Goal: Transaction & Acquisition: Purchase product/service

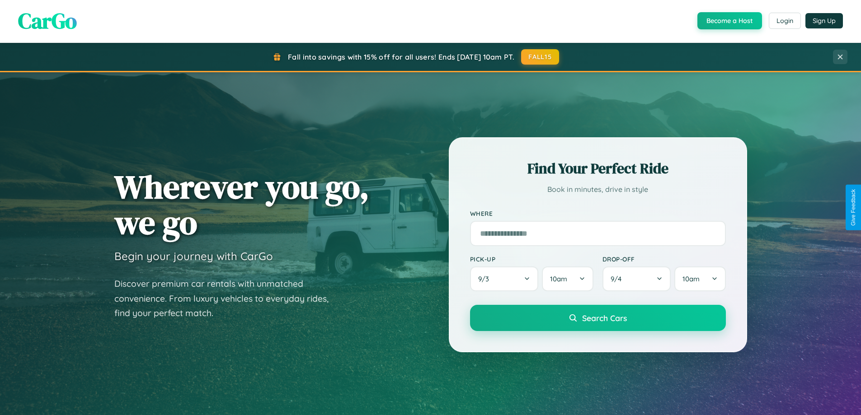
scroll to position [27, 0]
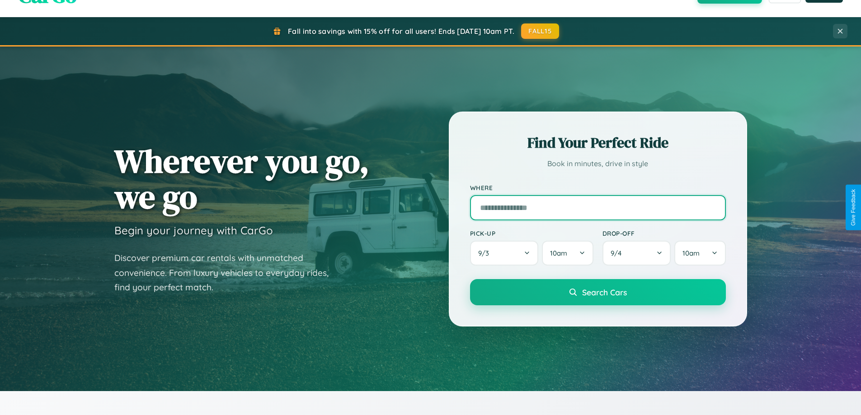
click at [597, 207] on input "text" at bounding box center [598, 207] width 256 height 25
type input "**********"
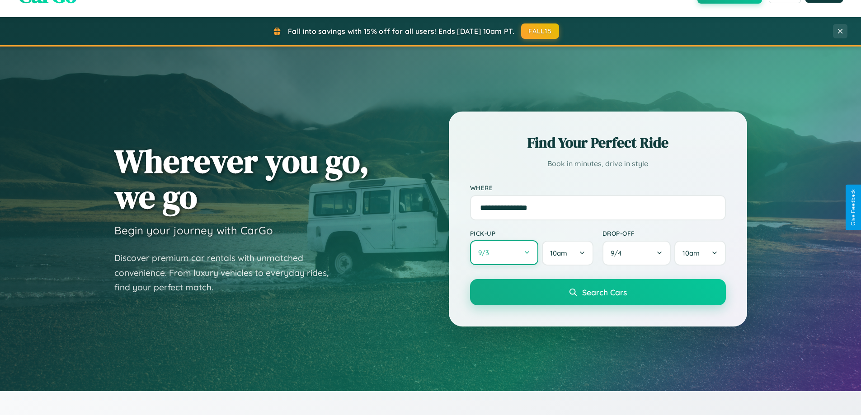
click at [504, 253] on button "9 / 3" at bounding box center [504, 252] width 69 height 25
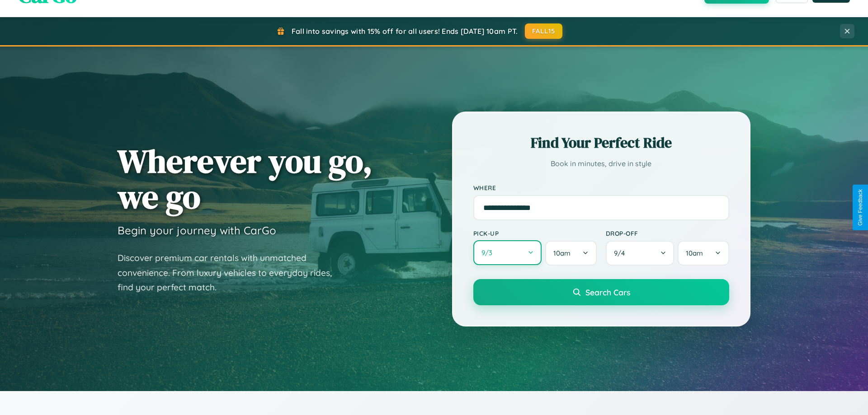
select select "*"
select select "****"
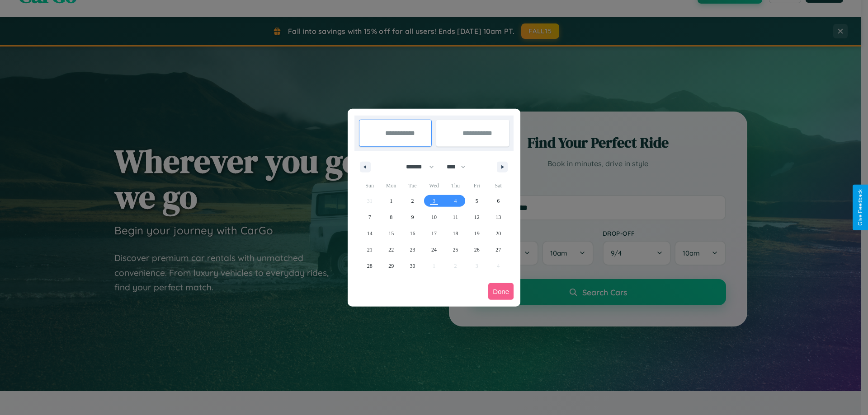
drag, startPoint x: 416, startPoint y: 167, endPoint x: 434, endPoint y: 181, distance: 23.1
click at [416, 167] on select "******* ******** ***** ***** *** **** **** ****** ********* ******* ******** **…" at bounding box center [418, 167] width 38 height 15
select select "*"
click at [369, 249] on span "19" at bounding box center [369, 250] width 5 height 16
type input "**********"
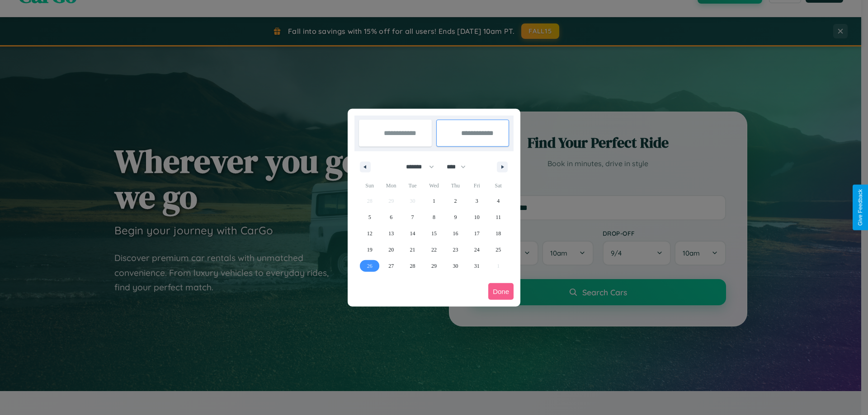
click at [369, 266] on span "26" at bounding box center [369, 266] width 5 height 16
type input "**********"
click at [501, 291] on button "Done" at bounding box center [500, 291] width 25 height 17
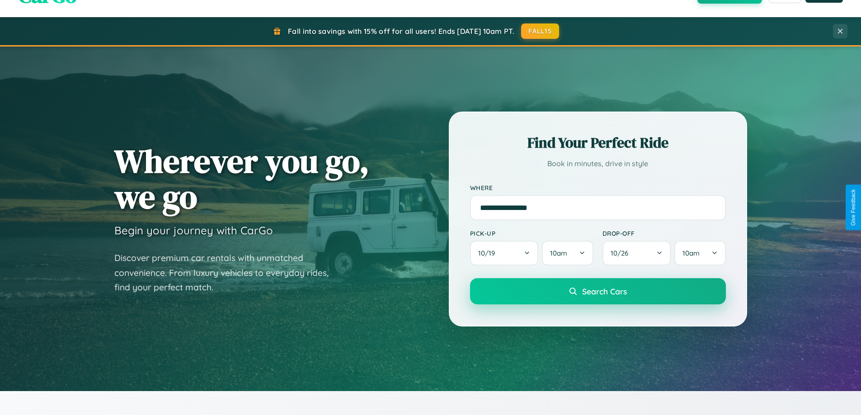
click at [597, 291] on span "Search Cars" at bounding box center [604, 291] width 45 height 10
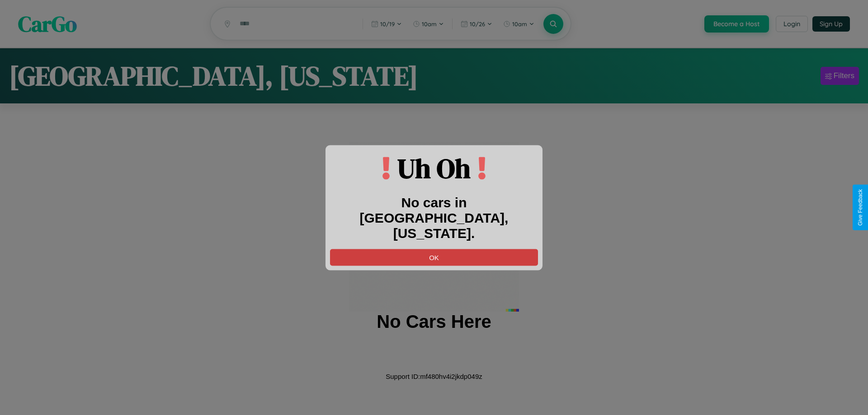
click at [434, 249] on button "OK" at bounding box center [434, 257] width 208 height 17
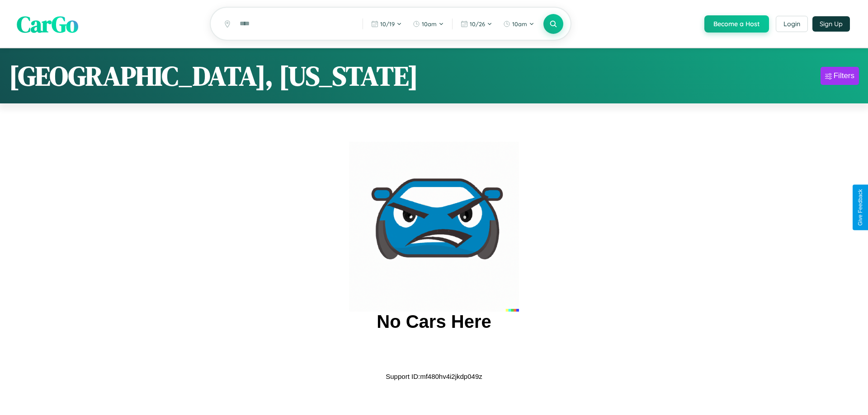
click at [47, 24] on span "CarGo" at bounding box center [47, 23] width 61 height 31
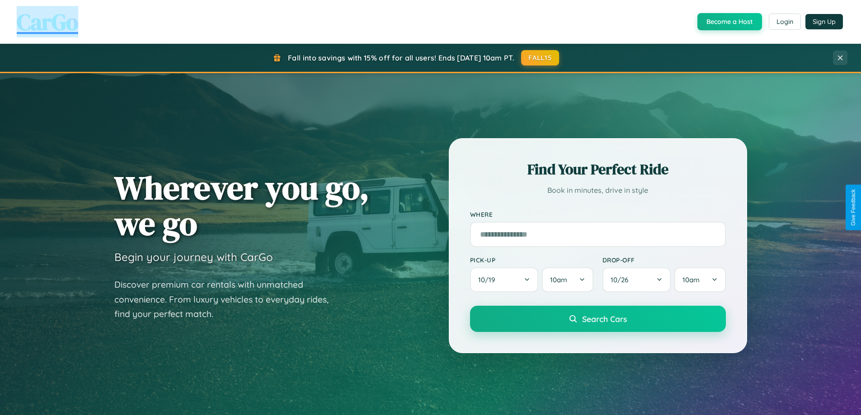
scroll to position [796, 0]
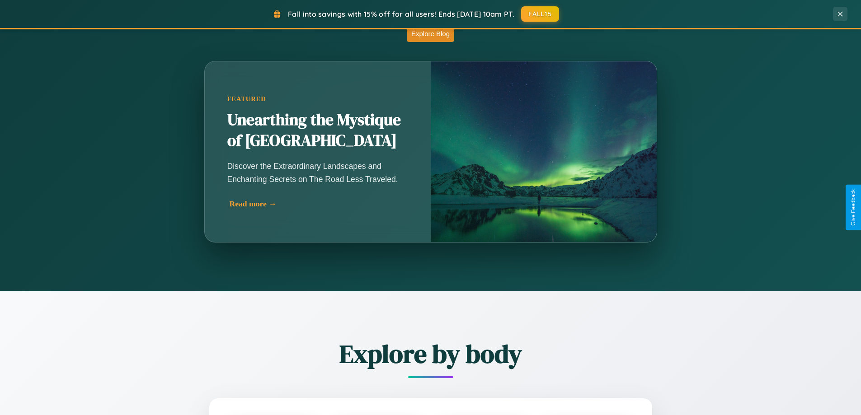
click at [319, 205] on div "Read more →" at bounding box center [320, 203] width 181 height 9
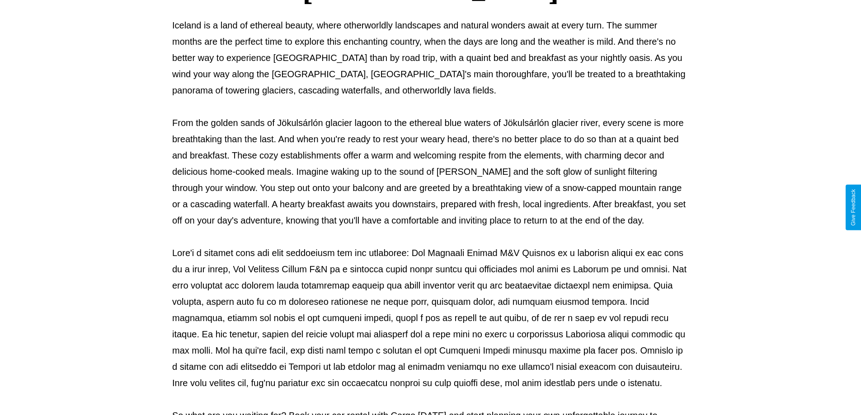
scroll to position [292, 0]
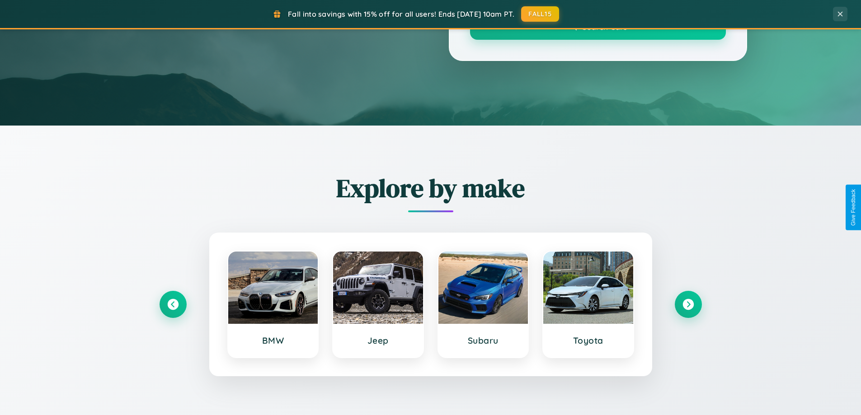
scroll to position [796, 0]
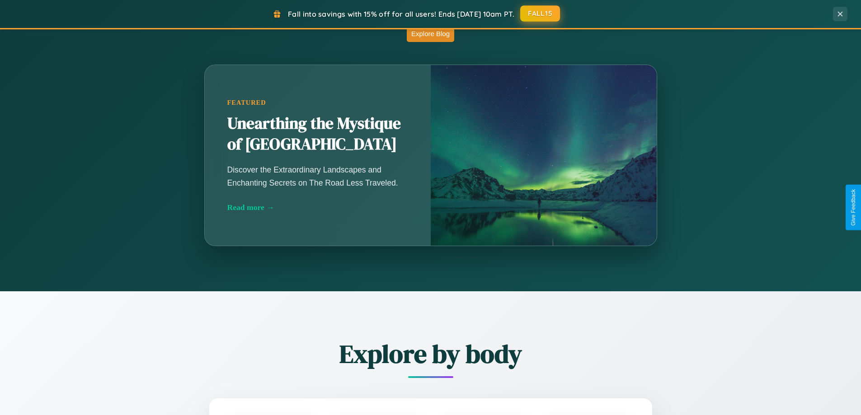
click at [540, 14] on button "FALL15" at bounding box center [540, 13] width 40 height 16
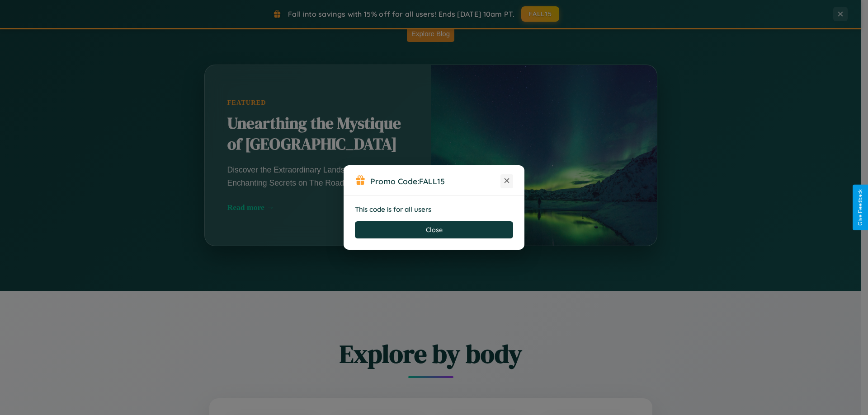
click at [507, 181] on icon at bounding box center [506, 180] width 9 height 9
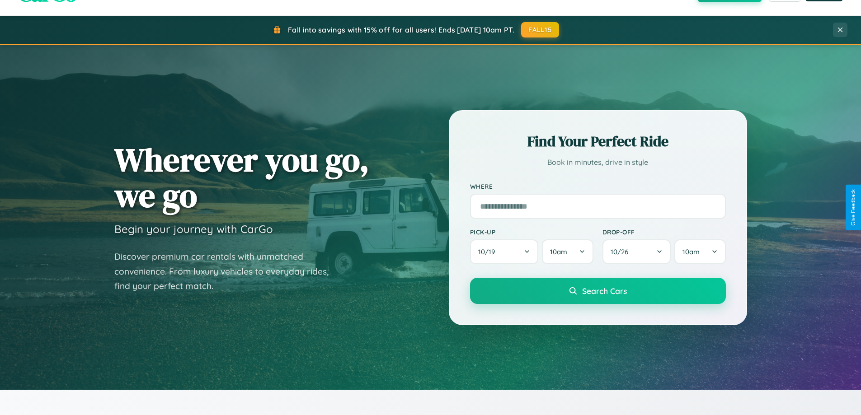
scroll to position [27, 0]
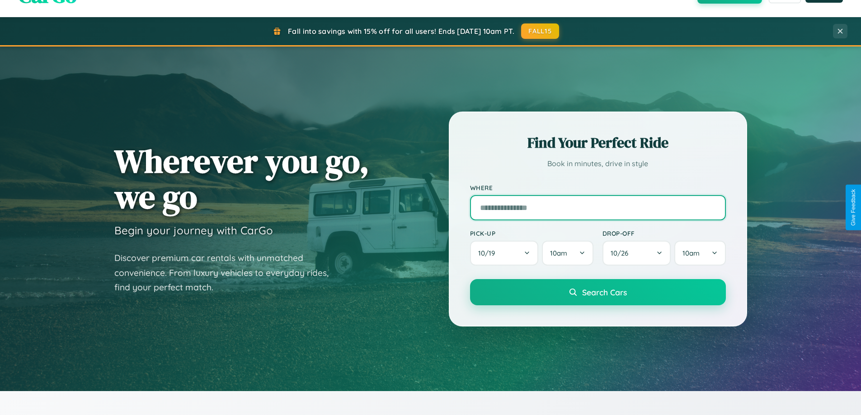
click at [597, 207] on input "text" at bounding box center [598, 207] width 256 height 25
type input "**********"
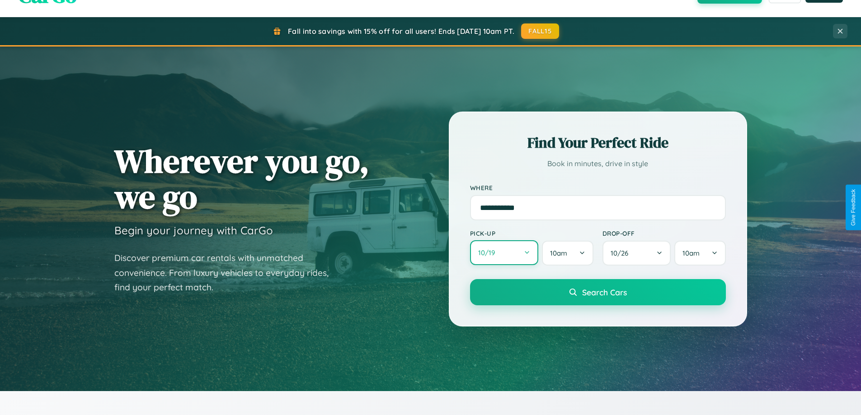
click at [504, 253] on button "10 / 19" at bounding box center [504, 252] width 69 height 25
select select "*"
select select "****"
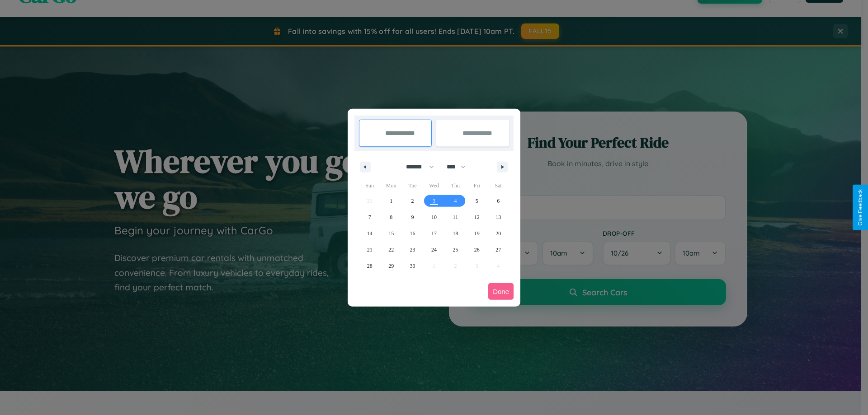
drag, startPoint x: 416, startPoint y: 167, endPoint x: 434, endPoint y: 181, distance: 23.1
click at [416, 167] on select "******* ******** ***** ***** *** **** **** ****** ********* ******* ******** **…" at bounding box center [418, 167] width 38 height 15
select select "*"
click at [460, 167] on select "**** **** **** **** **** **** **** **** **** **** **** **** **** **** **** ****…" at bounding box center [455, 167] width 27 height 15
select select "****"
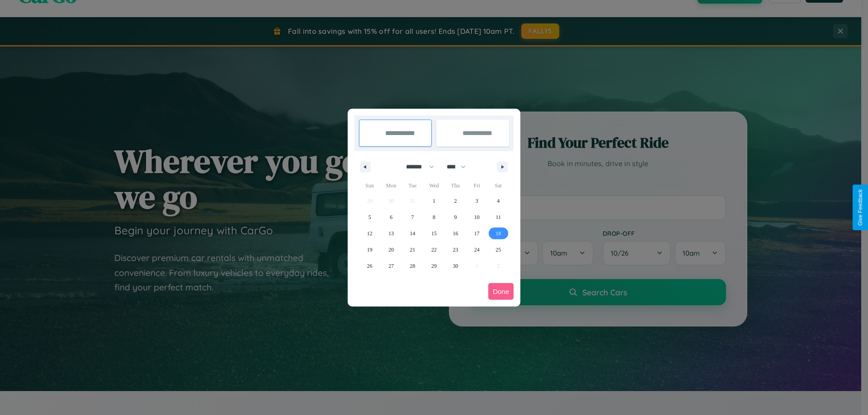
click at [498, 233] on span "18" at bounding box center [497, 233] width 5 height 16
type input "**********"
click at [369, 249] on span "19" at bounding box center [369, 250] width 5 height 16
type input "**********"
click at [501, 291] on button "Done" at bounding box center [500, 291] width 25 height 17
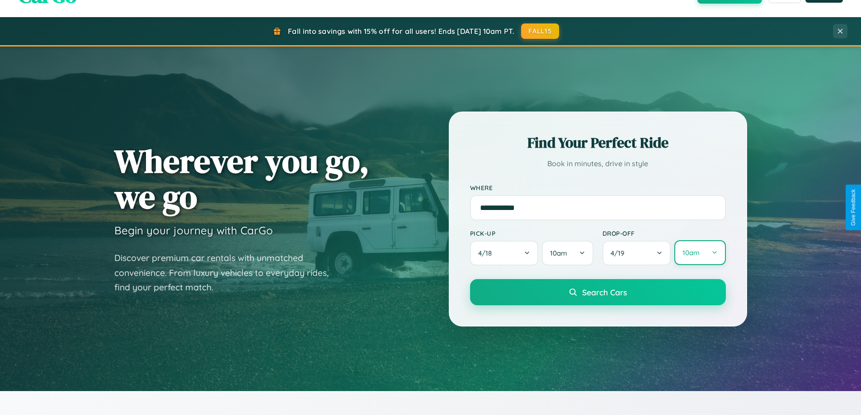
click at [699, 253] on button "10am" at bounding box center [699, 252] width 51 height 25
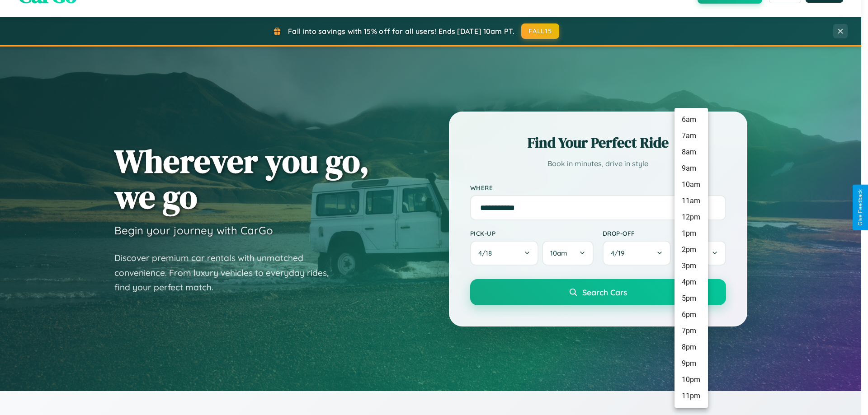
click at [690, 364] on li "9pm" at bounding box center [690, 364] width 33 height 16
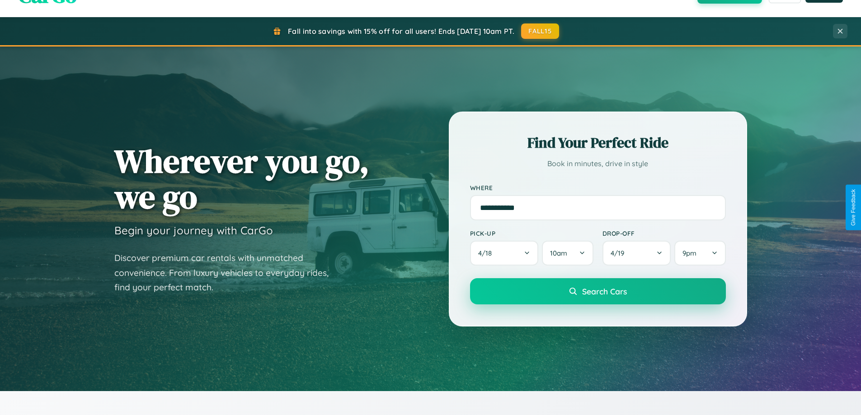
click at [597, 292] on span "Search Cars" at bounding box center [604, 291] width 45 height 10
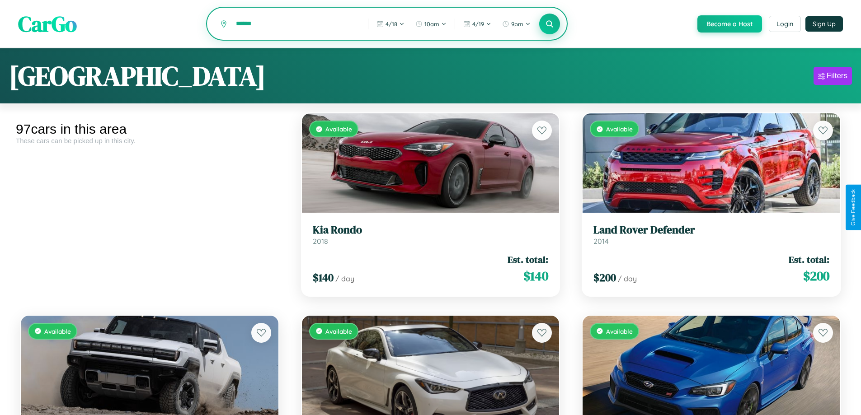
type input "******"
click at [549, 24] on icon at bounding box center [549, 23] width 9 height 9
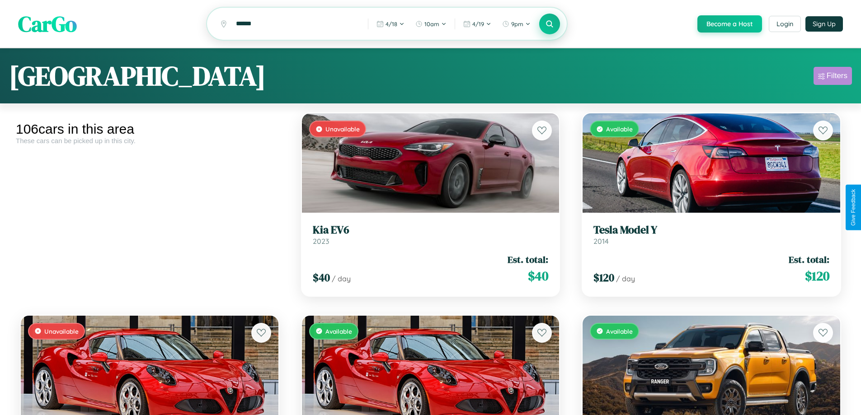
click at [832, 77] on div "Filters" at bounding box center [836, 75] width 21 height 9
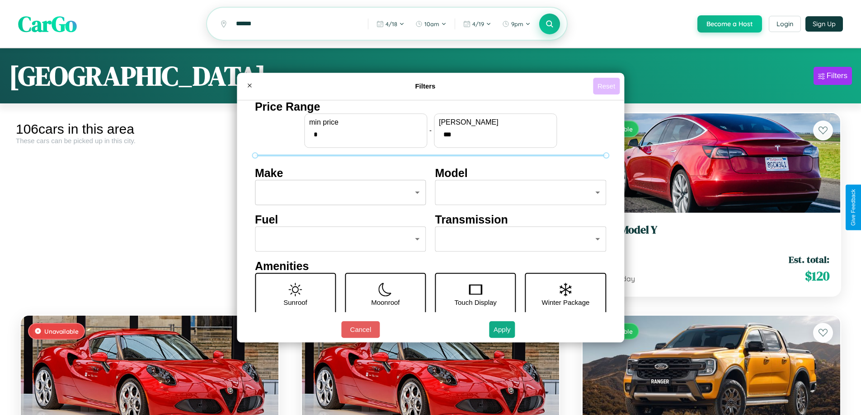
click at [607, 86] on button "Reset" at bounding box center [606, 86] width 27 height 17
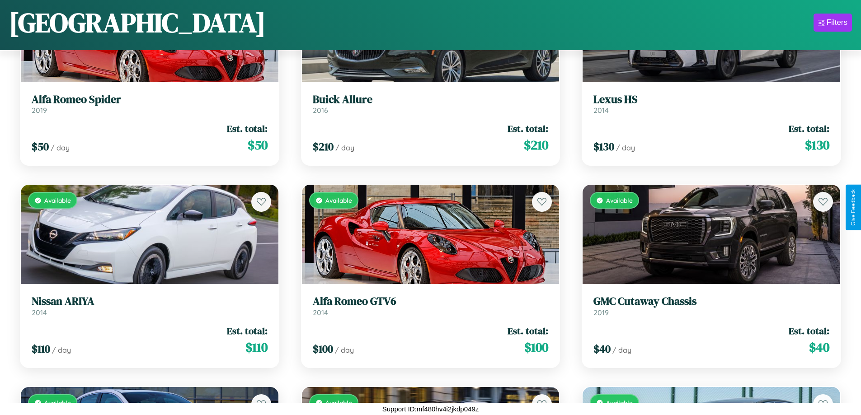
scroll to position [4579, 0]
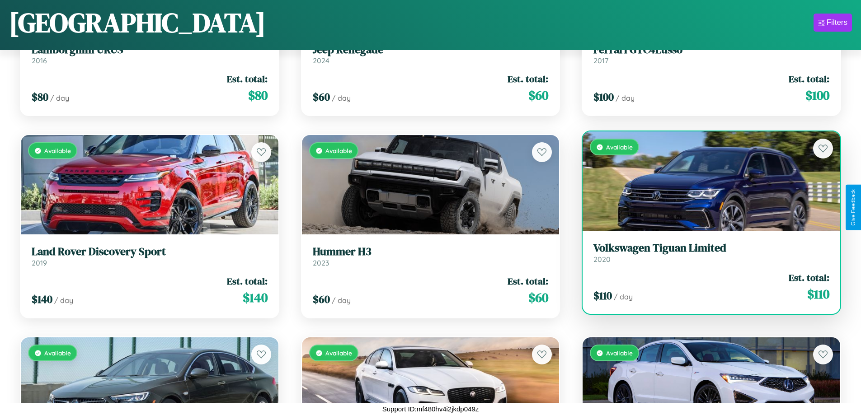
click at [705, 255] on h3 "Volkswagen Tiguan Limited" at bounding box center [711, 248] width 236 height 13
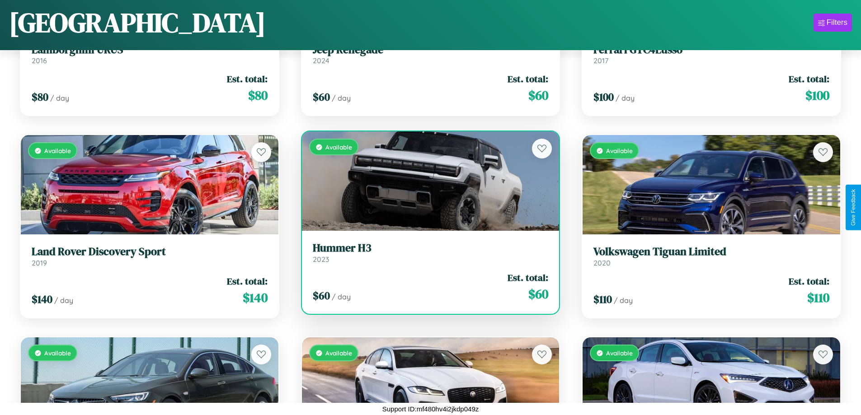
scroll to position [3971, 0]
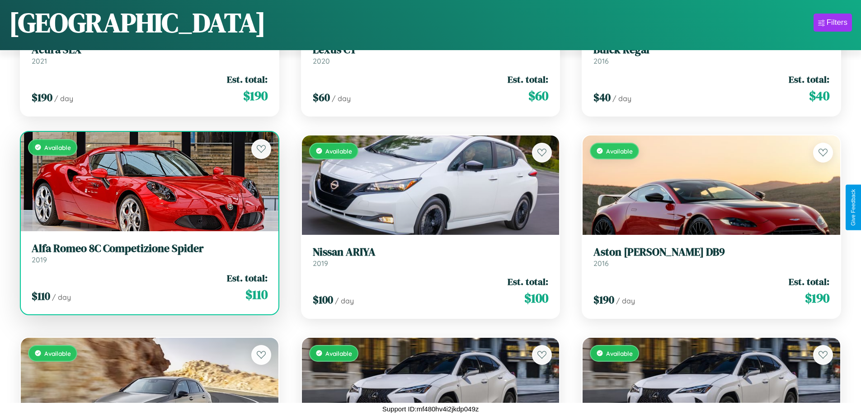
click at [148, 182] on div "Available" at bounding box center [150, 181] width 258 height 99
click at [148, 181] on div "Available" at bounding box center [150, 181] width 258 height 99
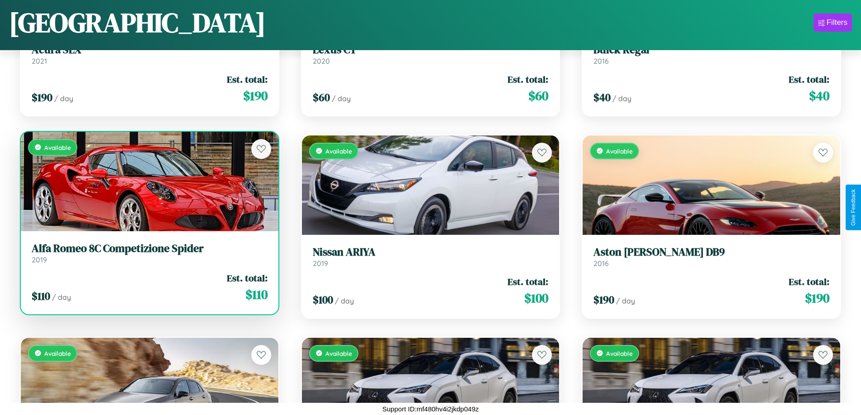
click at [148, 181] on div "Available" at bounding box center [150, 181] width 258 height 99
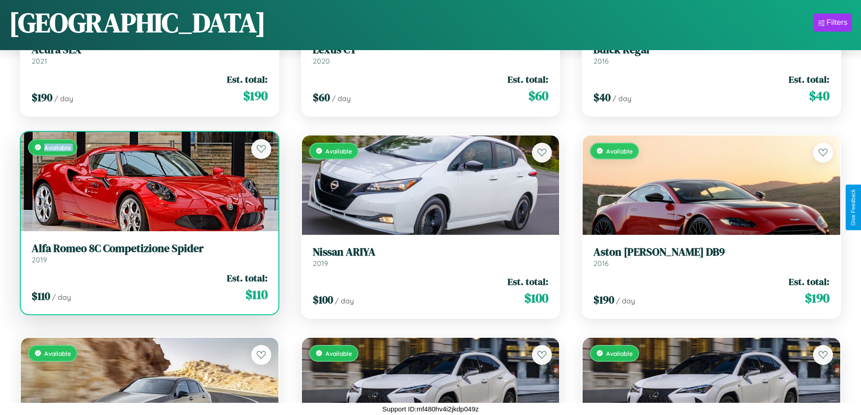
click at [148, 181] on div "Available" at bounding box center [150, 181] width 258 height 99
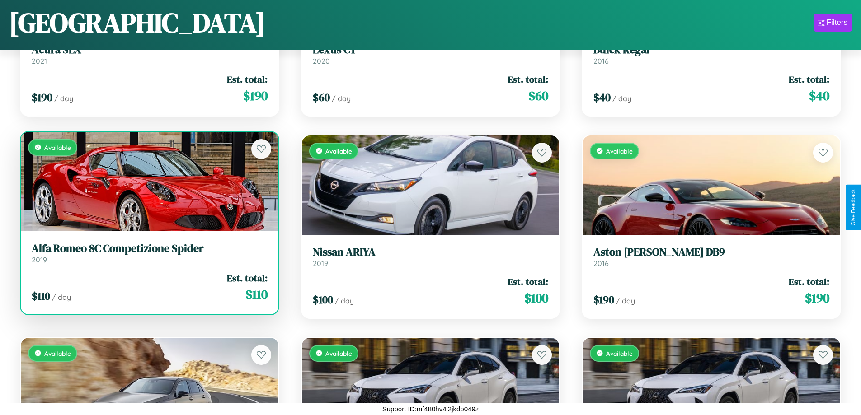
click at [148, 181] on div "Available" at bounding box center [150, 181] width 258 height 99
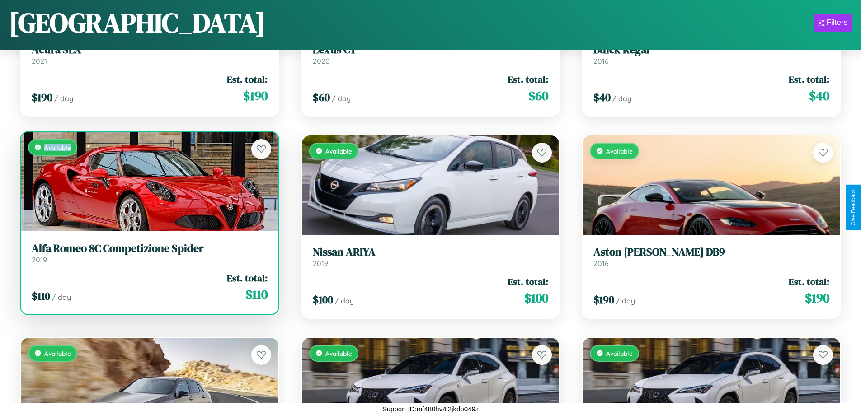
click at [148, 181] on div "Available" at bounding box center [150, 181] width 258 height 99
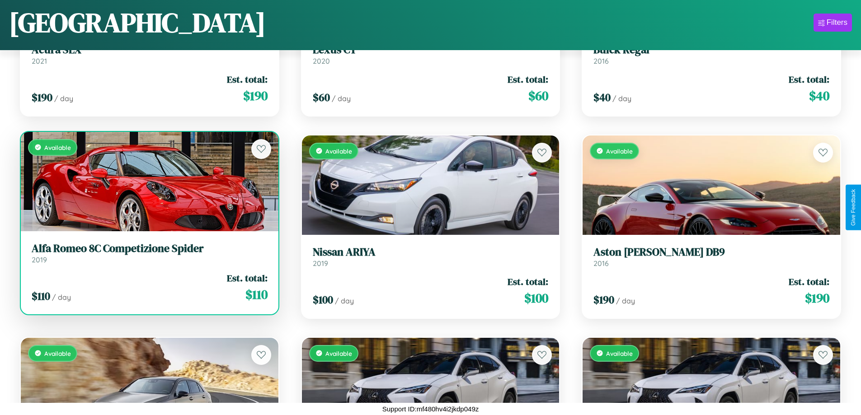
click at [148, 253] on h3 "Alfa Romeo 8C Competizione Spider" at bounding box center [150, 248] width 236 height 13
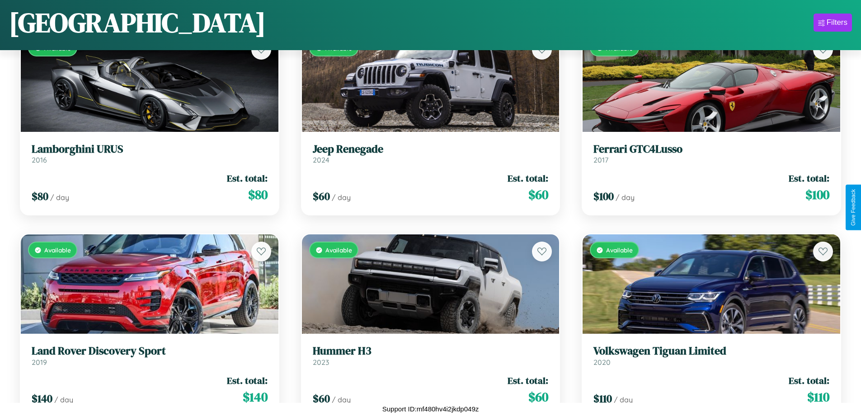
scroll to position [5185, 0]
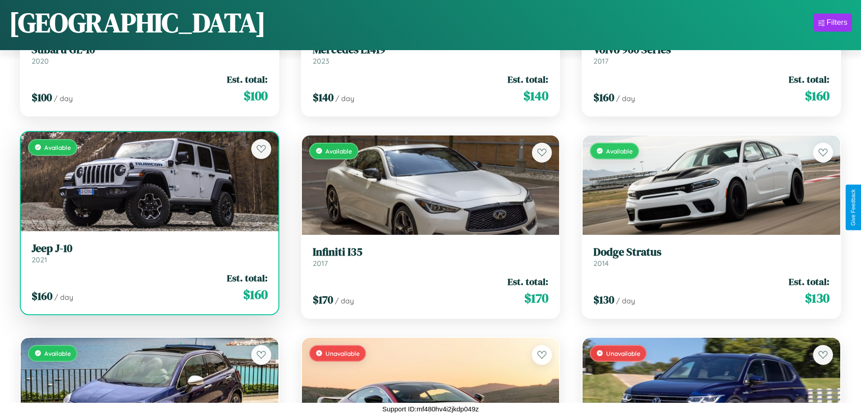
click at [148, 255] on link "Jeep J-10 2021" at bounding box center [150, 253] width 236 height 22
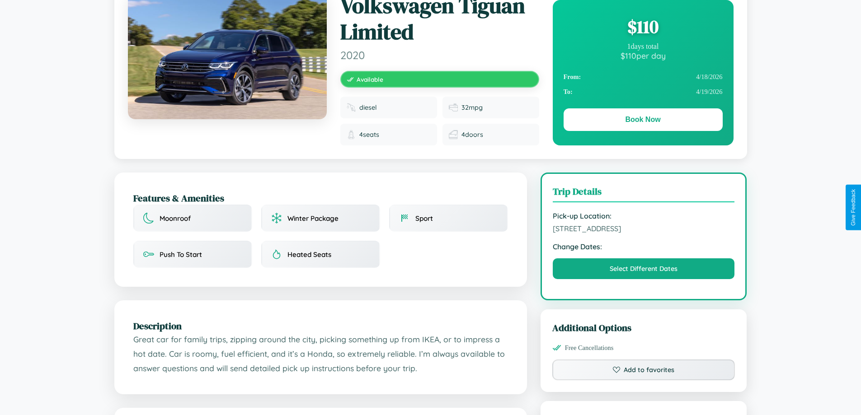
scroll to position [100, 0]
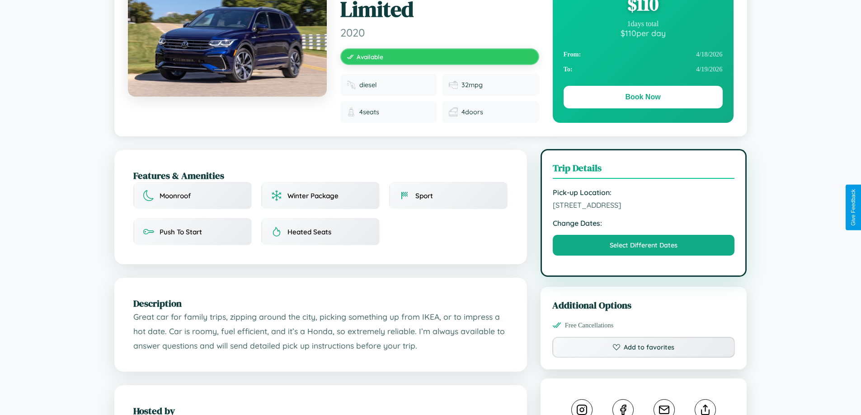
click at [643, 206] on span "6197 Cedar Street Prague 66995 Czech Republic" at bounding box center [644, 205] width 182 height 9
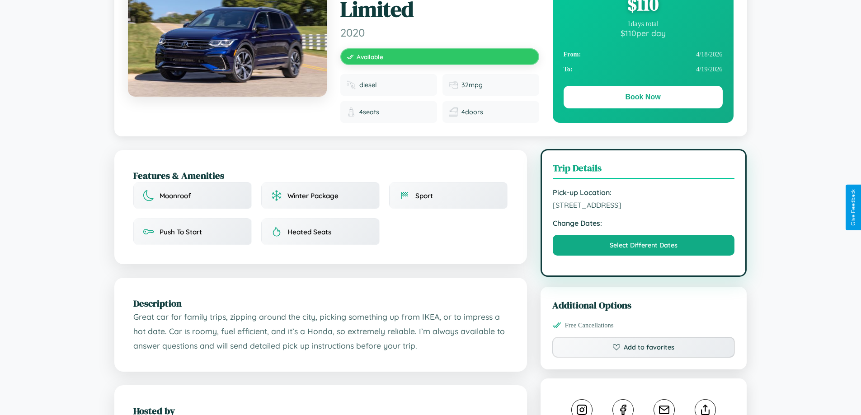
click at [643, 206] on span "6197 Cedar Street Prague 66995 Czech Republic" at bounding box center [644, 205] width 182 height 9
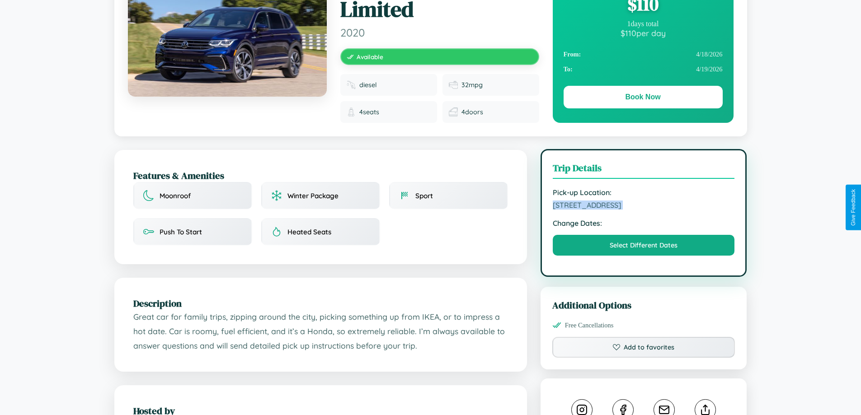
click at [643, 206] on span "6197 Cedar Street Prague 66995 Czech Republic" at bounding box center [644, 205] width 182 height 9
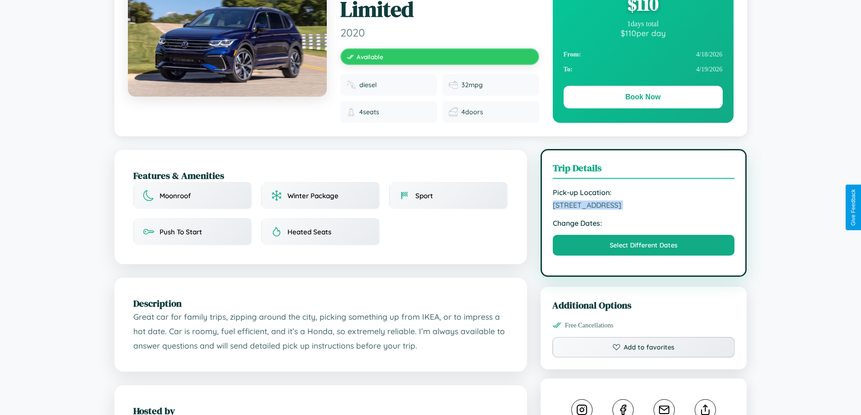
click at [643, 206] on span "6197 Cedar Street Prague 66995 Czech Republic" at bounding box center [644, 205] width 182 height 9
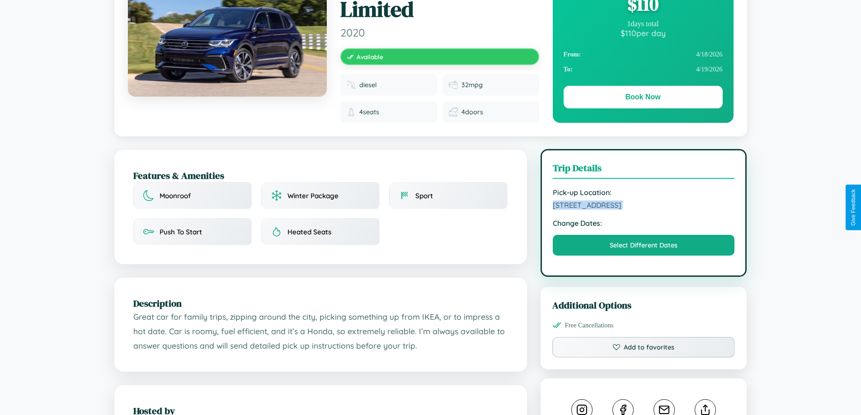
click at [643, 206] on span "6197 Cedar Street Prague 66995 Czech Republic" at bounding box center [644, 205] width 182 height 9
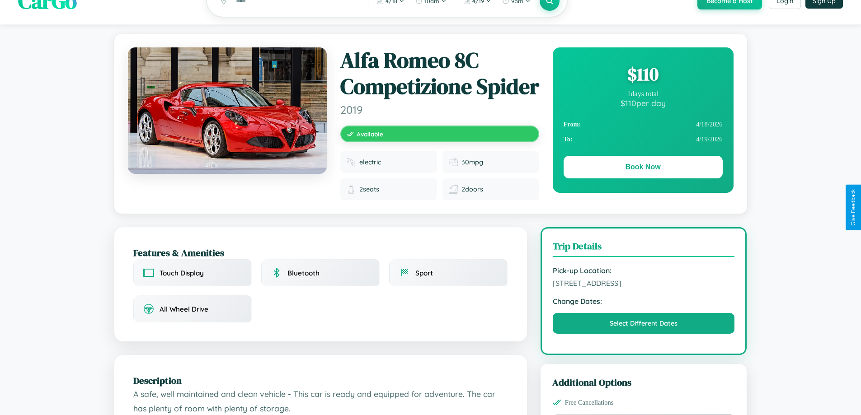
scroll to position [267, 0]
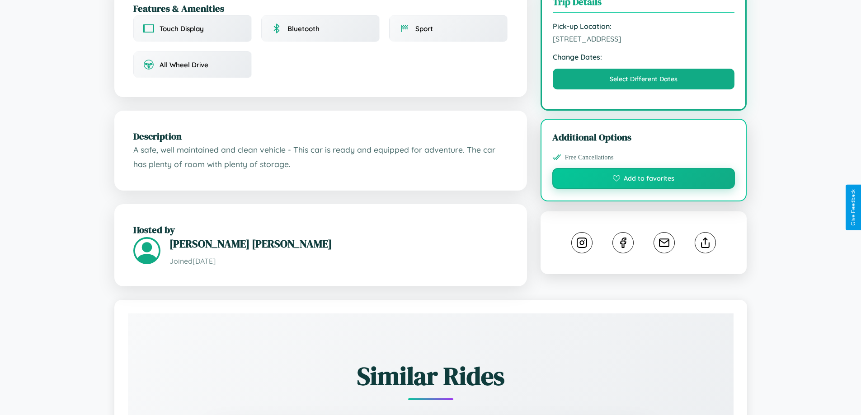
click at [643, 189] on button "Add to favorites" at bounding box center [643, 178] width 183 height 21
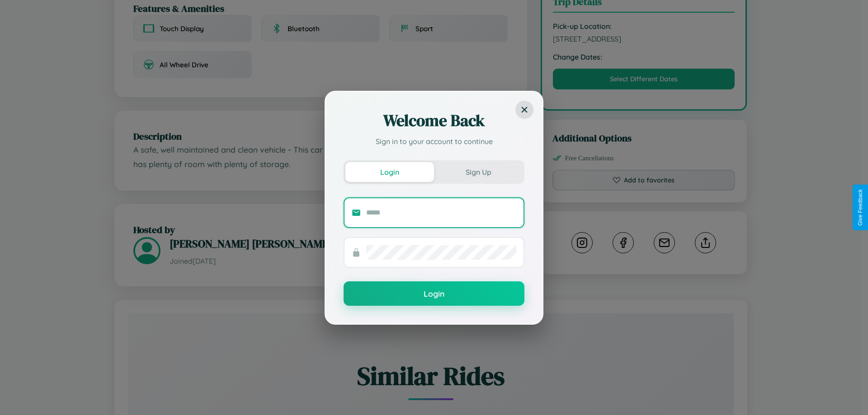
click at [441, 212] on input "text" at bounding box center [441, 213] width 150 height 14
type input "**********"
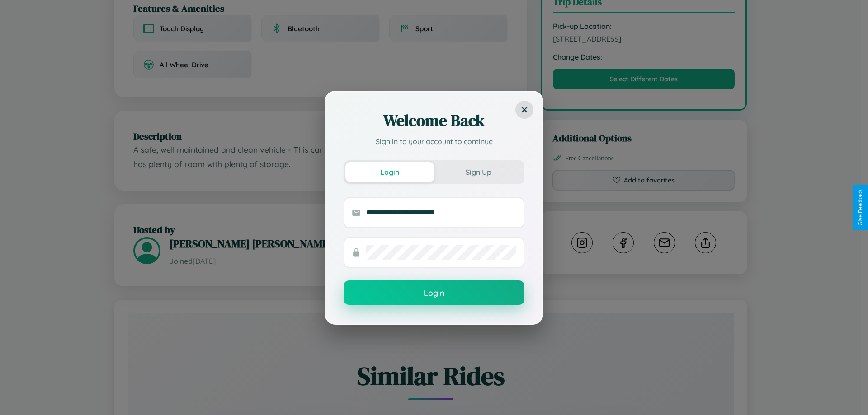
click at [434, 293] on button "Login" at bounding box center [433, 293] width 181 height 24
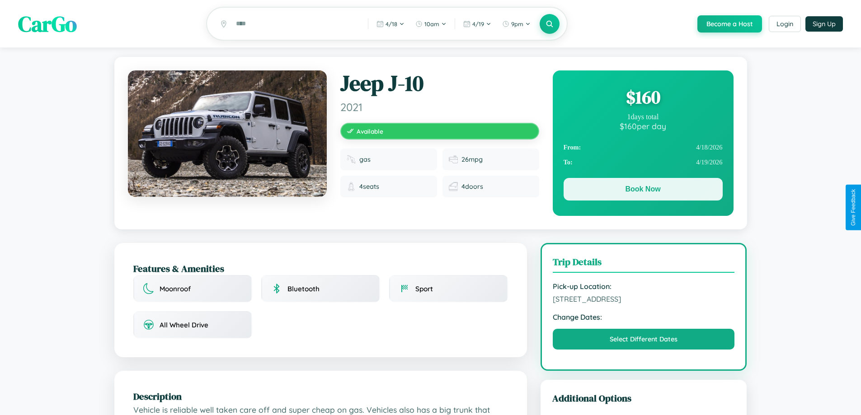
click at [643, 191] on button "Book Now" at bounding box center [642, 189] width 159 height 23
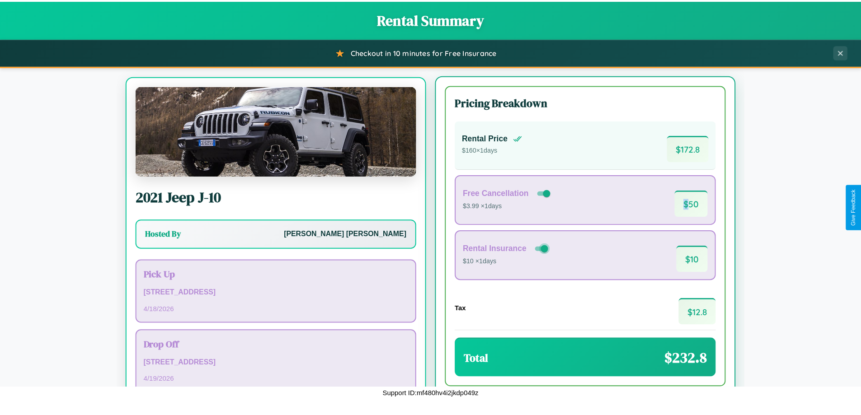
scroll to position [42, 0]
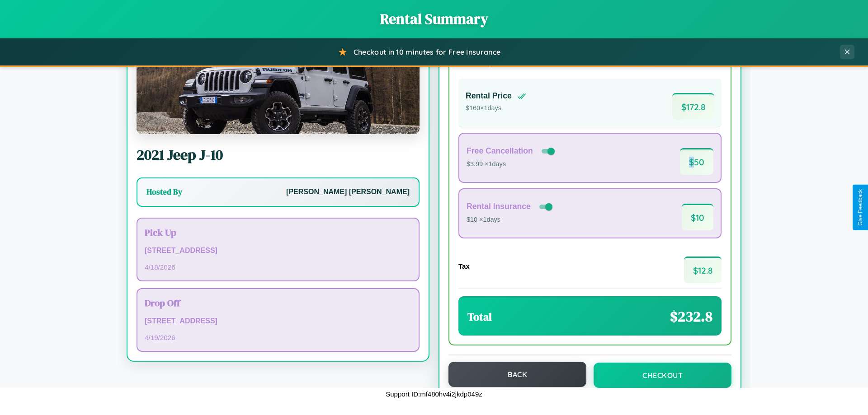
click at [513, 375] on button "Back" at bounding box center [517, 374] width 138 height 25
